Goal: Information Seeking & Learning: Learn about a topic

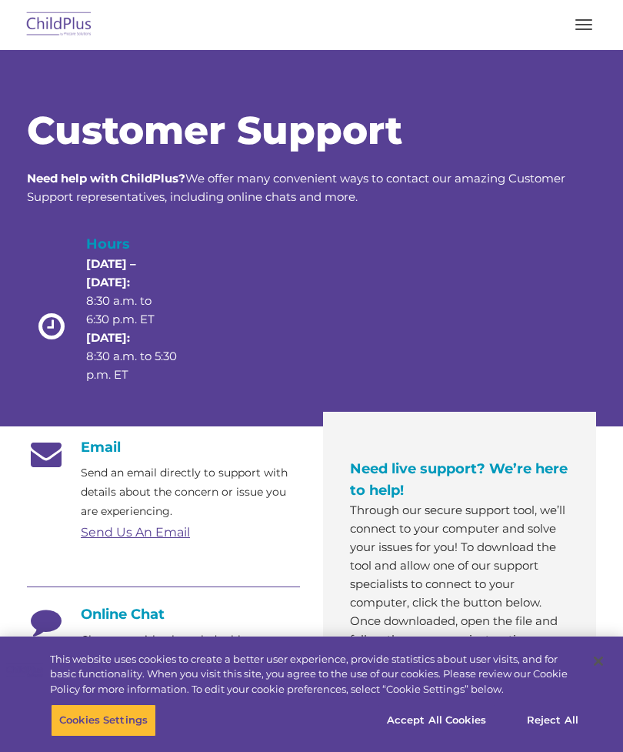
click at [73, 30] on img at bounding box center [59, 25] width 72 height 36
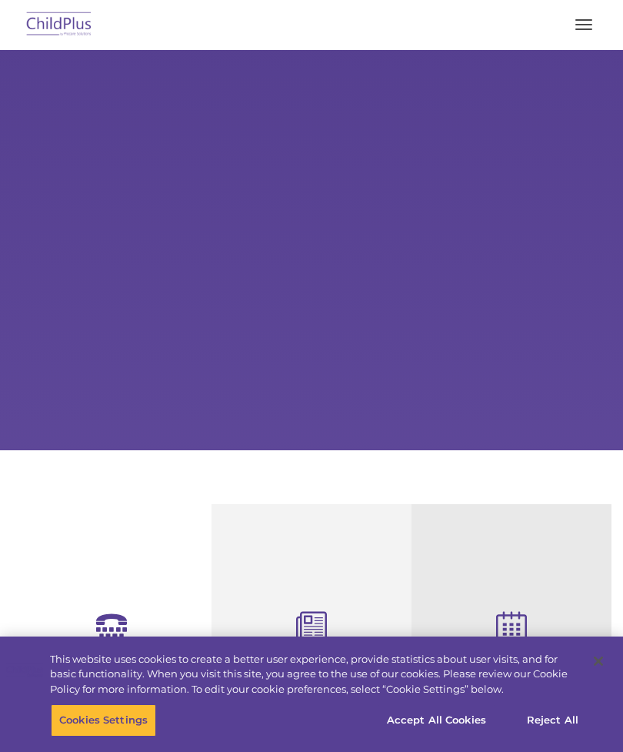
select select "MEDIUM"
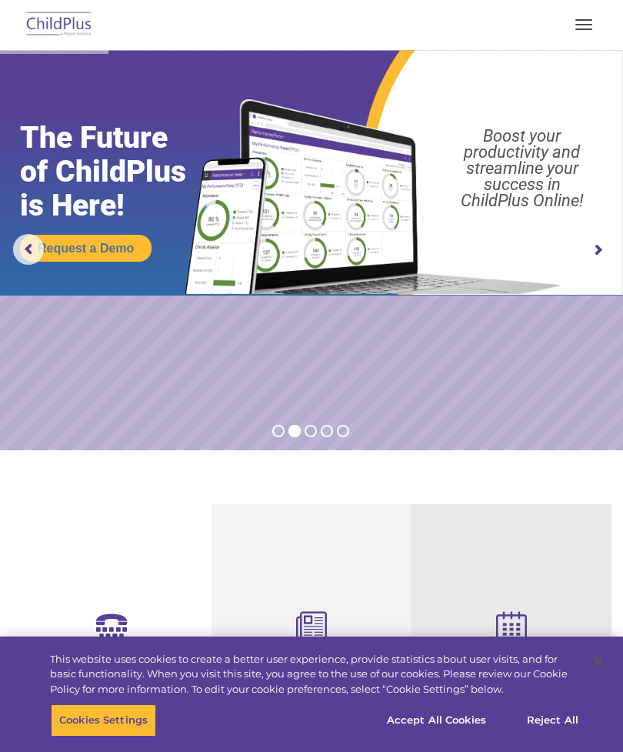
click at [574, 28] on button "button" at bounding box center [584, 24] width 32 height 25
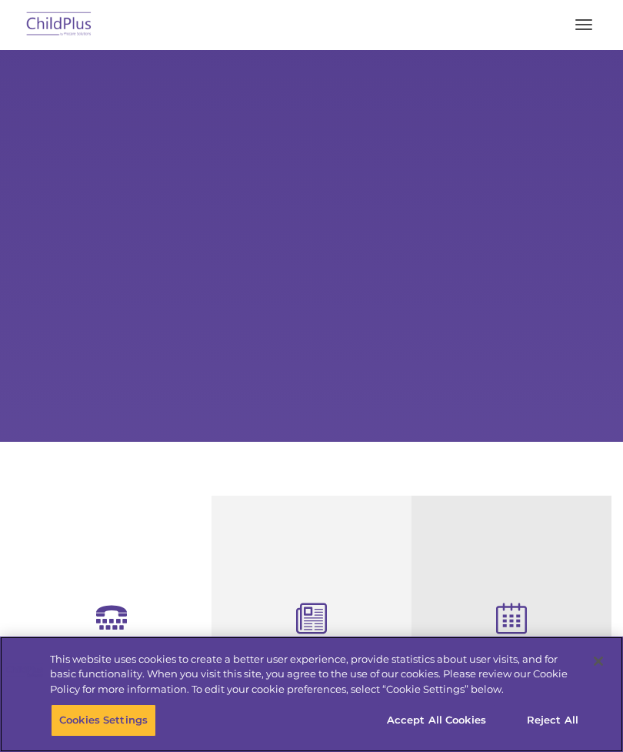
select select "MEDIUM"
